Goal: Task Accomplishment & Management: Manage account settings

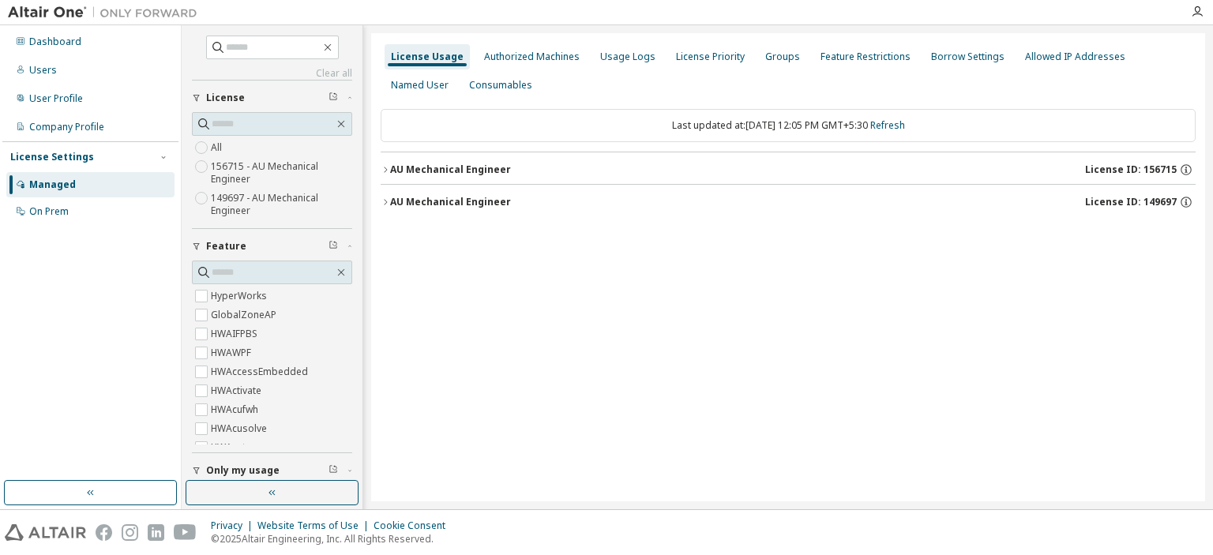
click at [380, 167] on icon "button" at bounding box center [384, 169] width 9 height 9
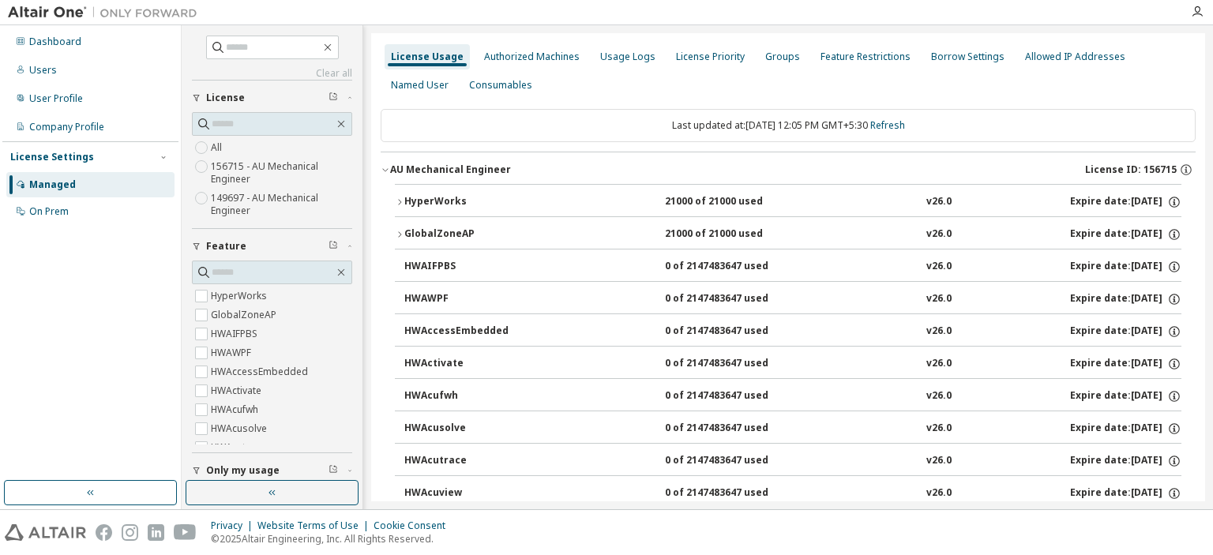
click at [398, 198] on icon "button" at bounding box center [399, 201] width 9 height 9
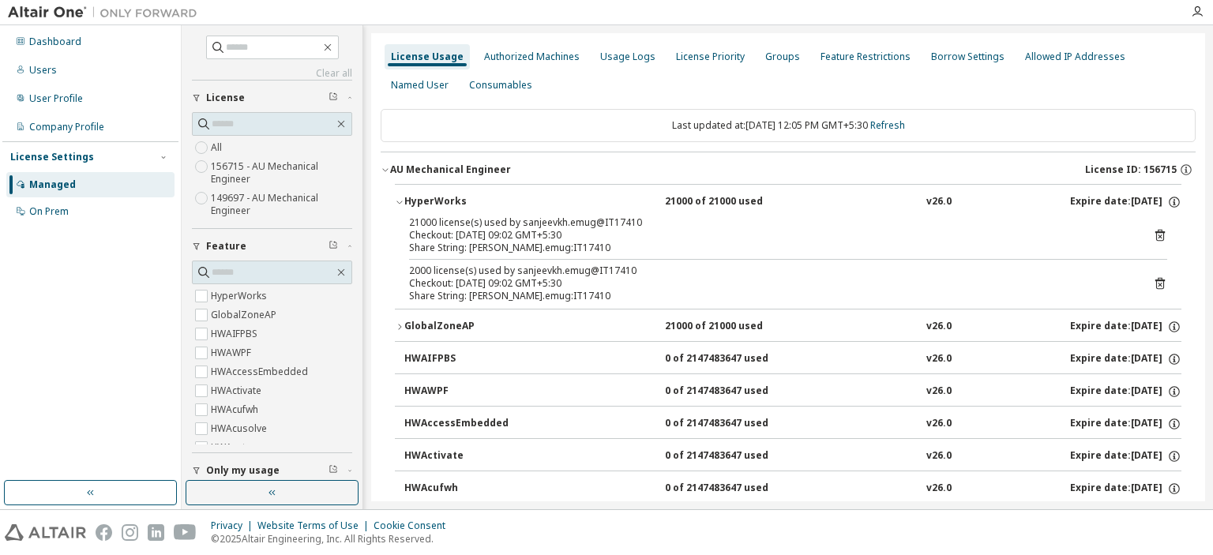
click at [1155, 282] on icon at bounding box center [1160, 283] width 14 height 14
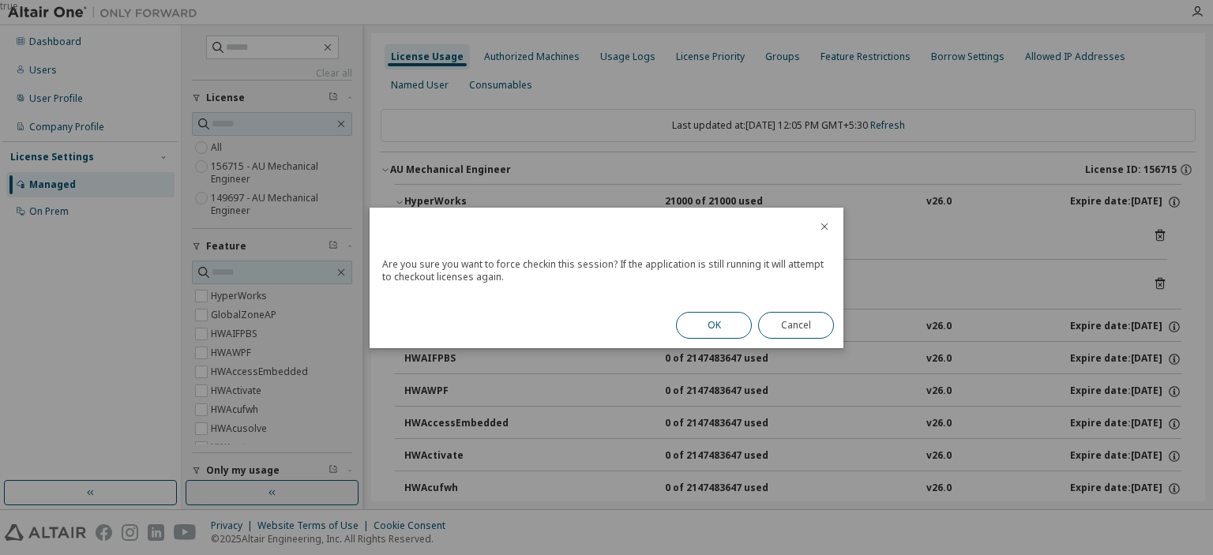
click at [713, 322] on button "OK" at bounding box center [714, 325] width 76 height 27
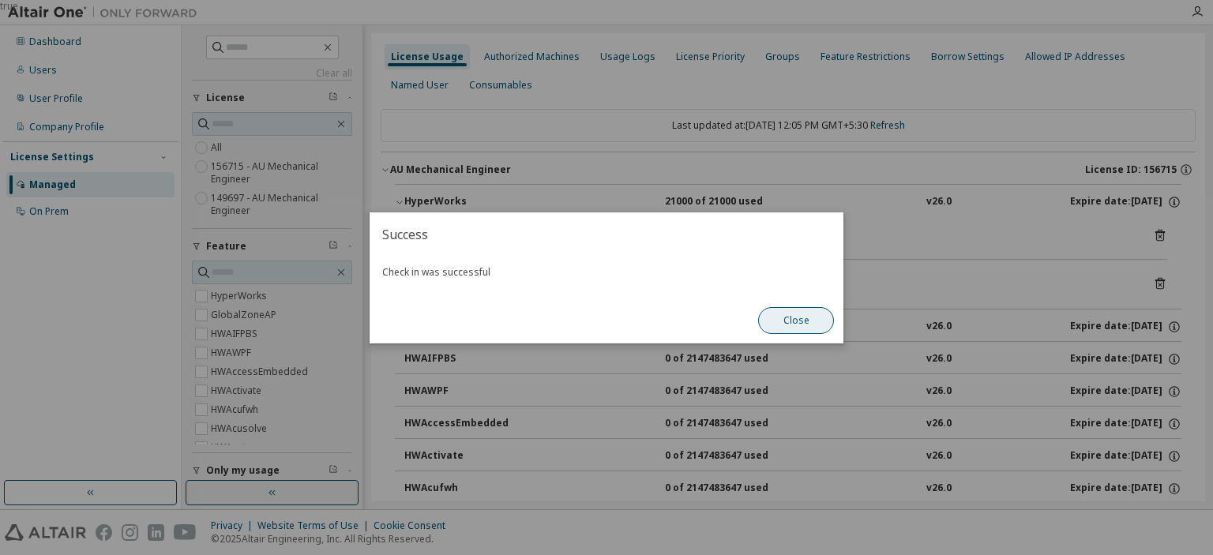
click at [794, 323] on button "Close" at bounding box center [796, 320] width 76 height 27
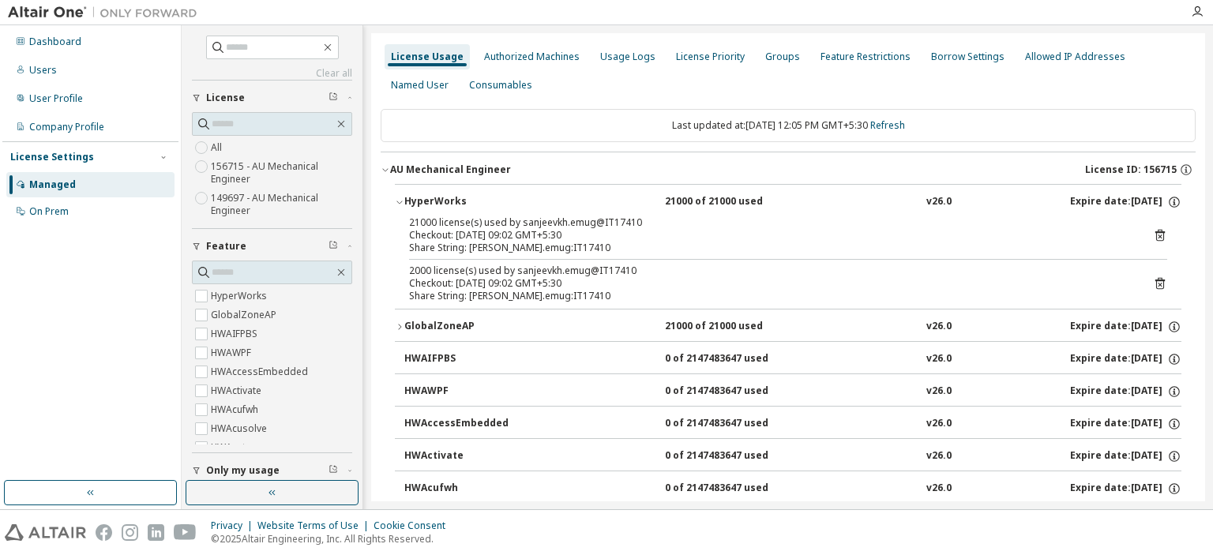
click at [1155, 232] on icon at bounding box center [1159, 236] width 9 height 12
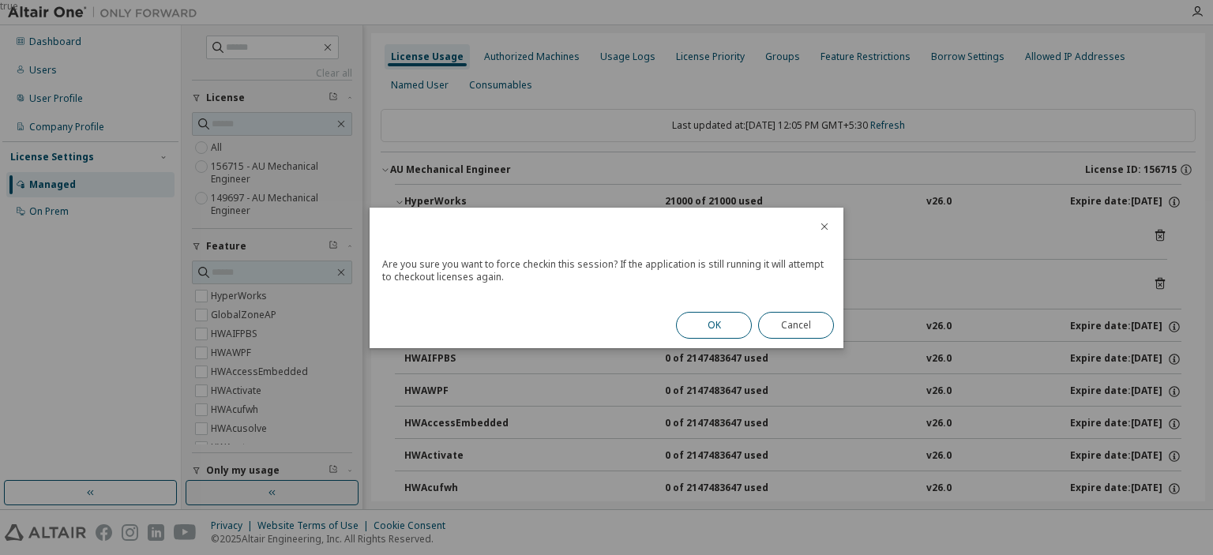
click at [722, 326] on button "OK" at bounding box center [714, 325] width 76 height 27
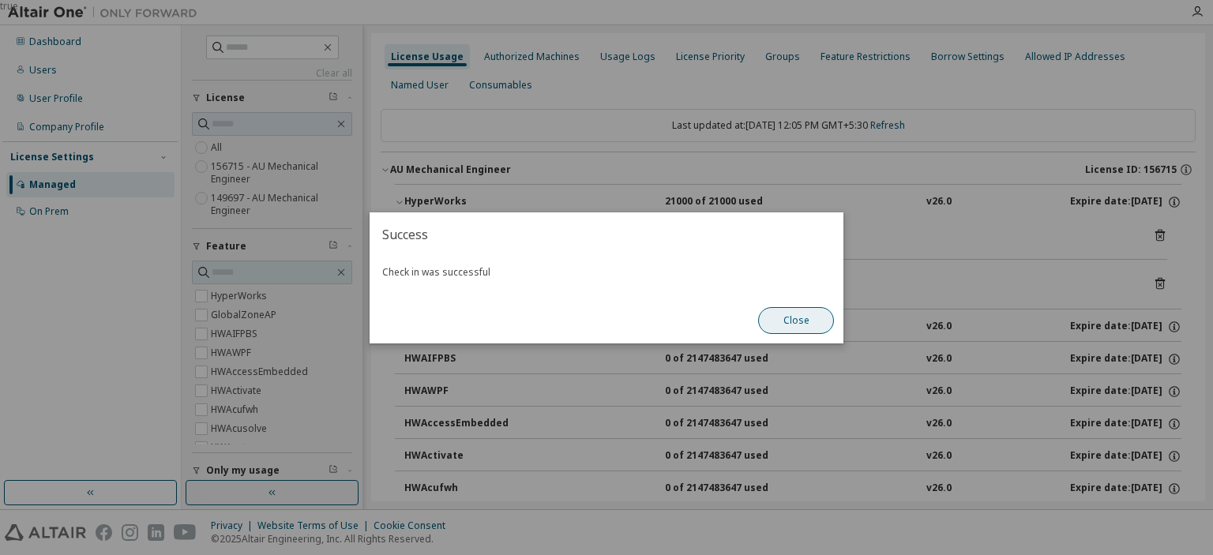
click at [774, 321] on button "Close" at bounding box center [796, 320] width 76 height 27
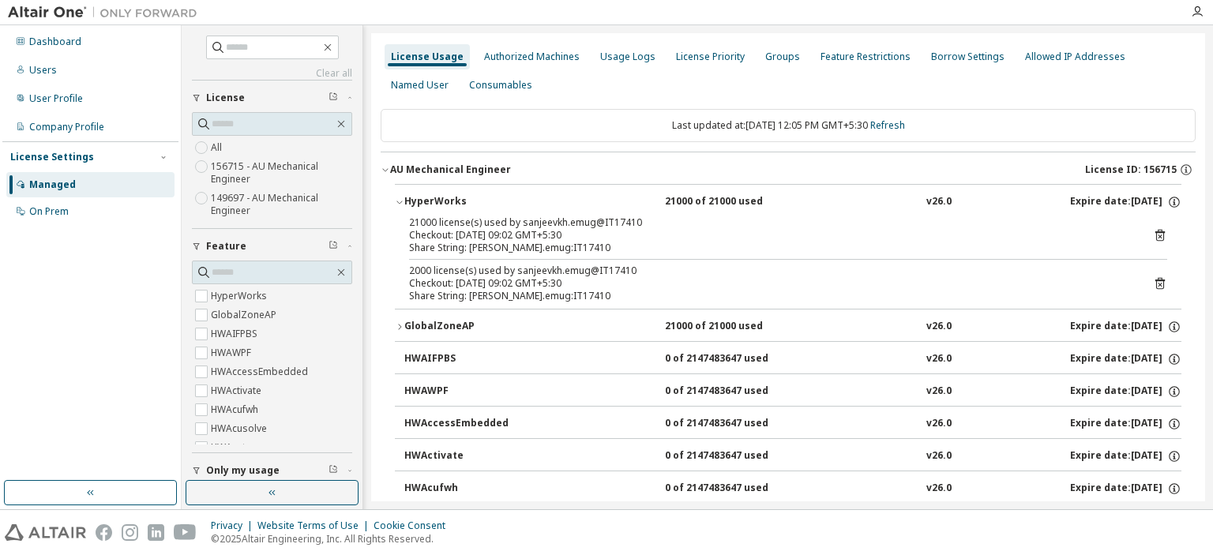
click at [384, 167] on icon "button" at bounding box center [384, 169] width 9 height 9
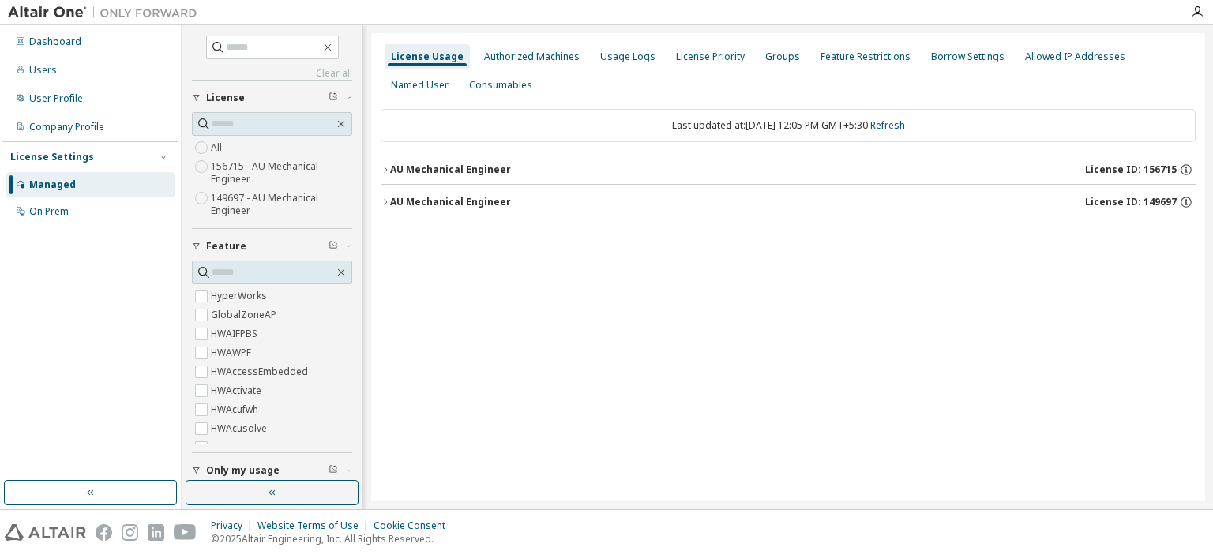
click at [377, 204] on div "License Usage Authorized Machines Usage Logs License Priority Groups Feature Re…" at bounding box center [788, 267] width 834 height 468
click at [384, 201] on icon "button" at bounding box center [384, 201] width 9 height 9
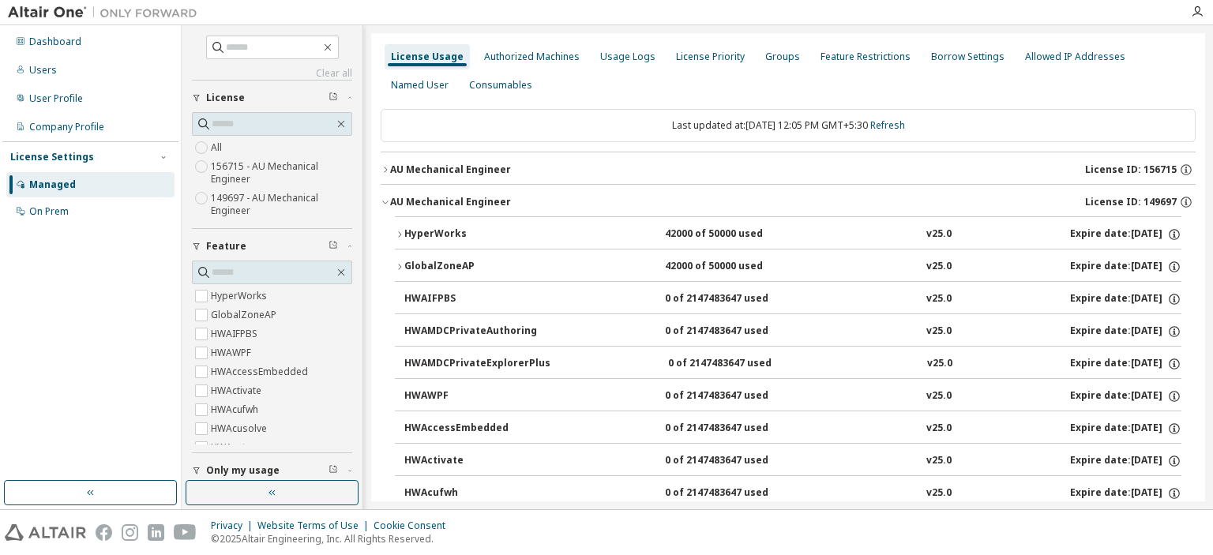
click at [398, 237] on icon "button" at bounding box center [399, 234] width 9 height 9
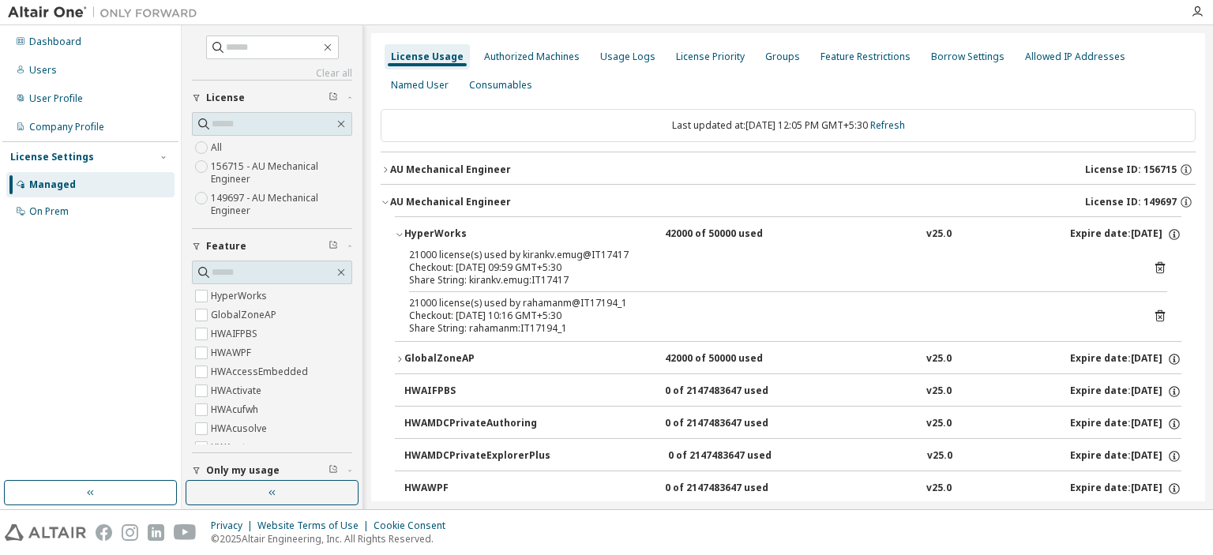
click at [1153, 265] on icon at bounding box center [1160, 267] width 14 height 14
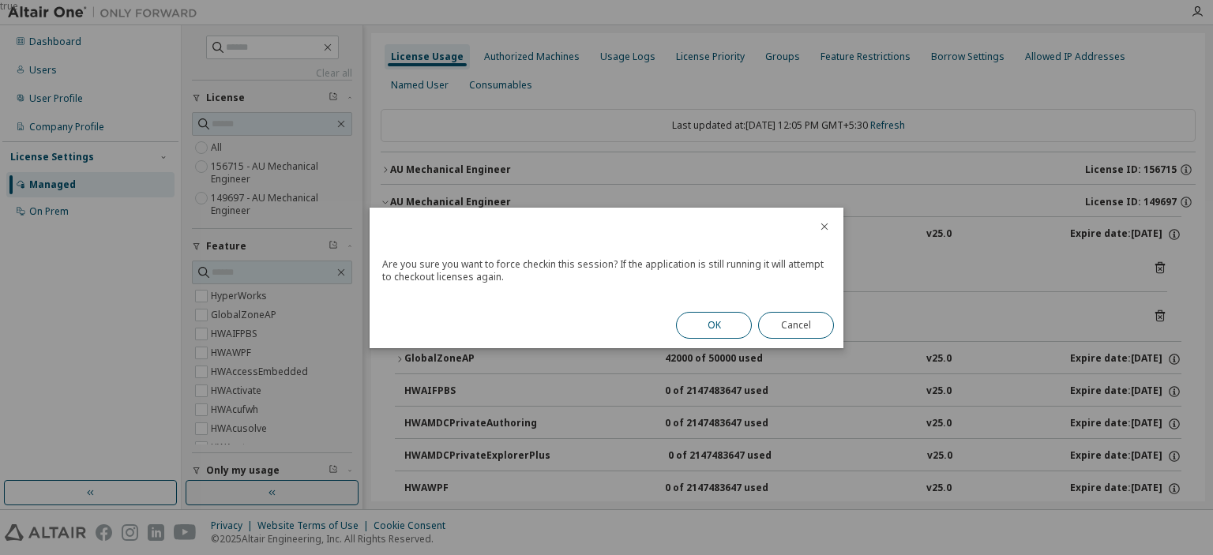
click at [699, 324] on button "OK" at bounding box center [714, 325] width 76 height 27
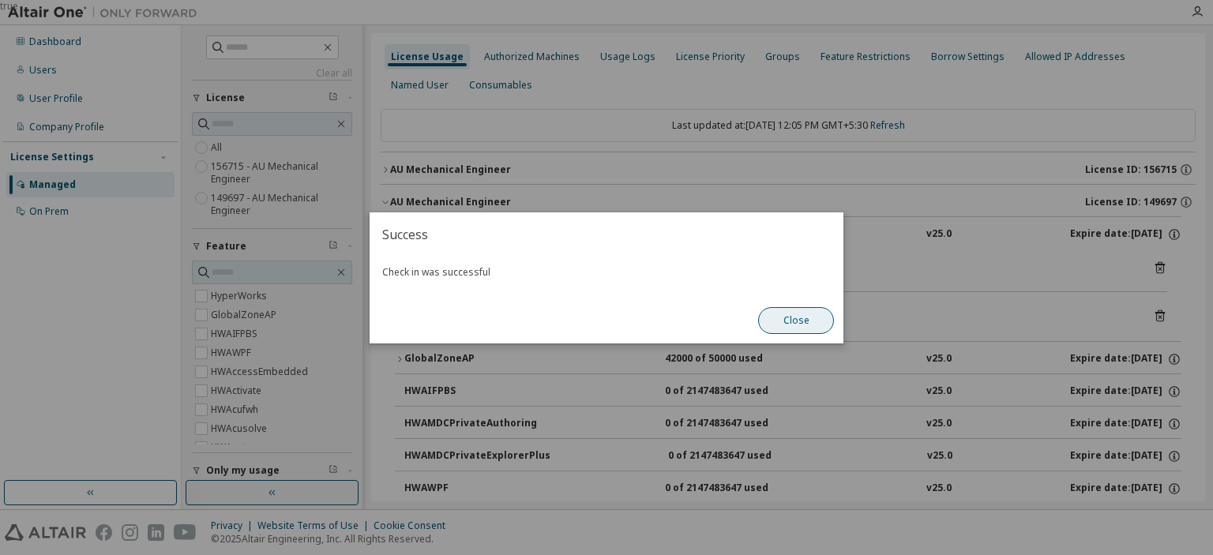
click at [805, 319] on button "Close" at bounding box center [796, 320] width 76 height 27
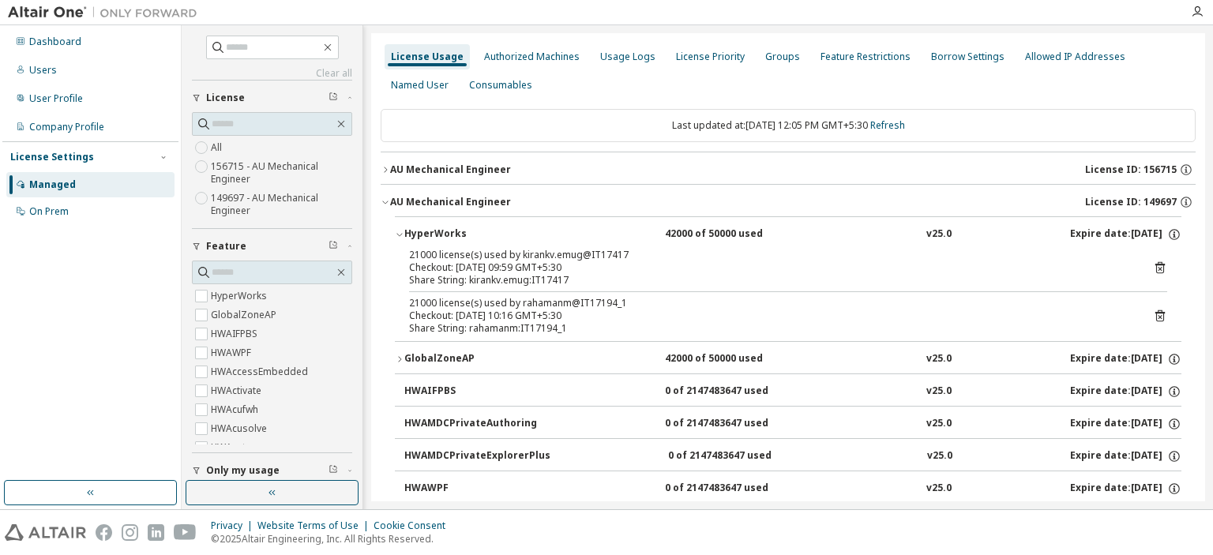
click at [1153, 317] on icon at bounding box center [1160, 316] width 14 height 14
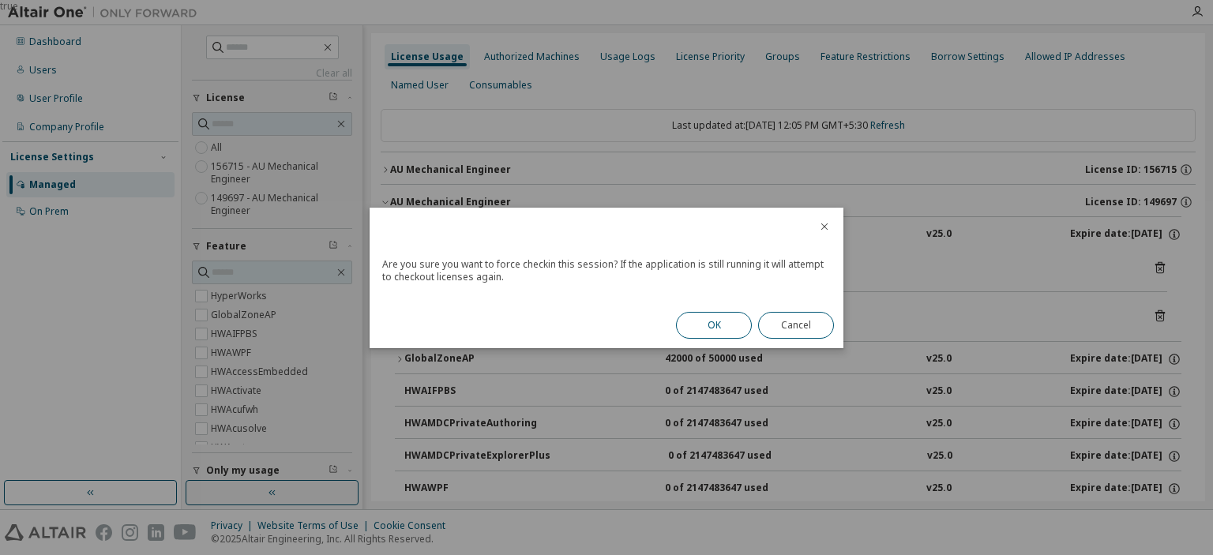
click at [723, 321] on button "OK" at bounding box center [714, 325] width 76 height 27
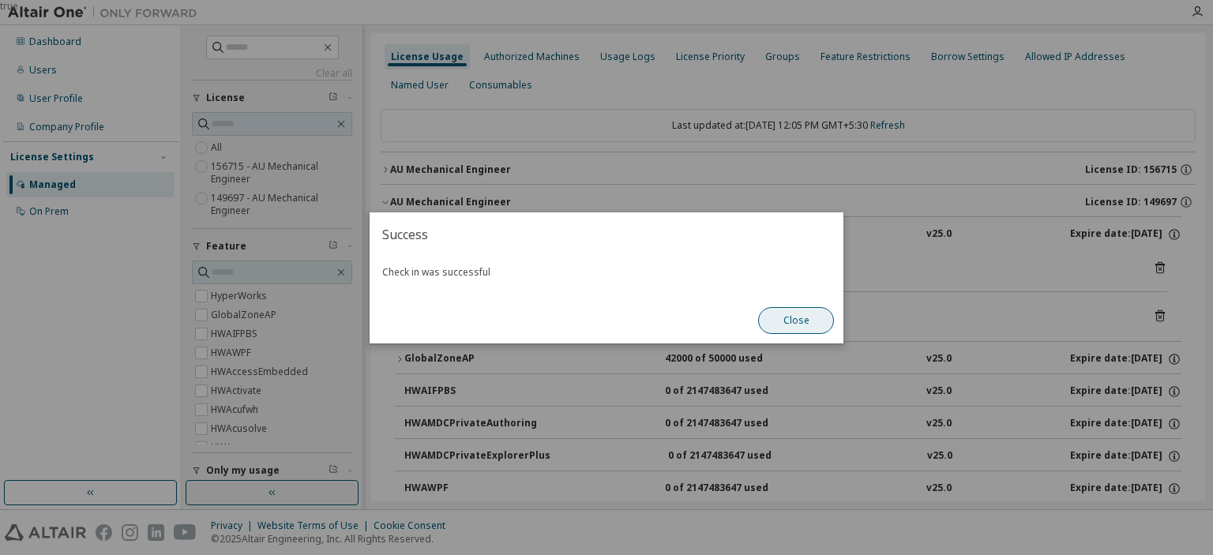
click at [784, 327] on button "Close" at bounding box center [796, 320] width 76 height 27
